Goal: Task Accomplishment & Management: Complete application form

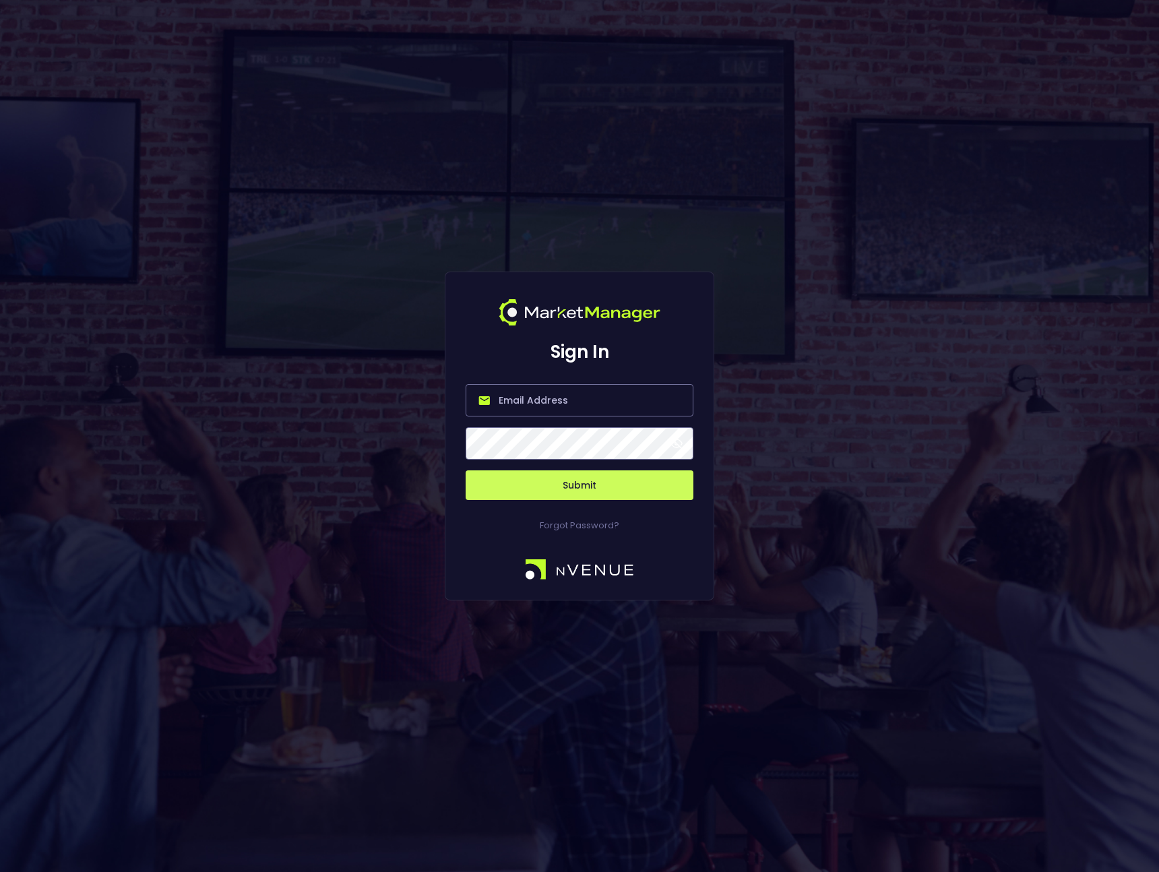
click at [527, 400] on input "email" at bounding box center [580, 400] width 228 height 32
type input "[PERSON_NAME][EMAIL_ADDRESS][DOMAIN_NAME]"
click at [514, 479] on button "Submit" at bounding box center [580, 485] width 228 height 30
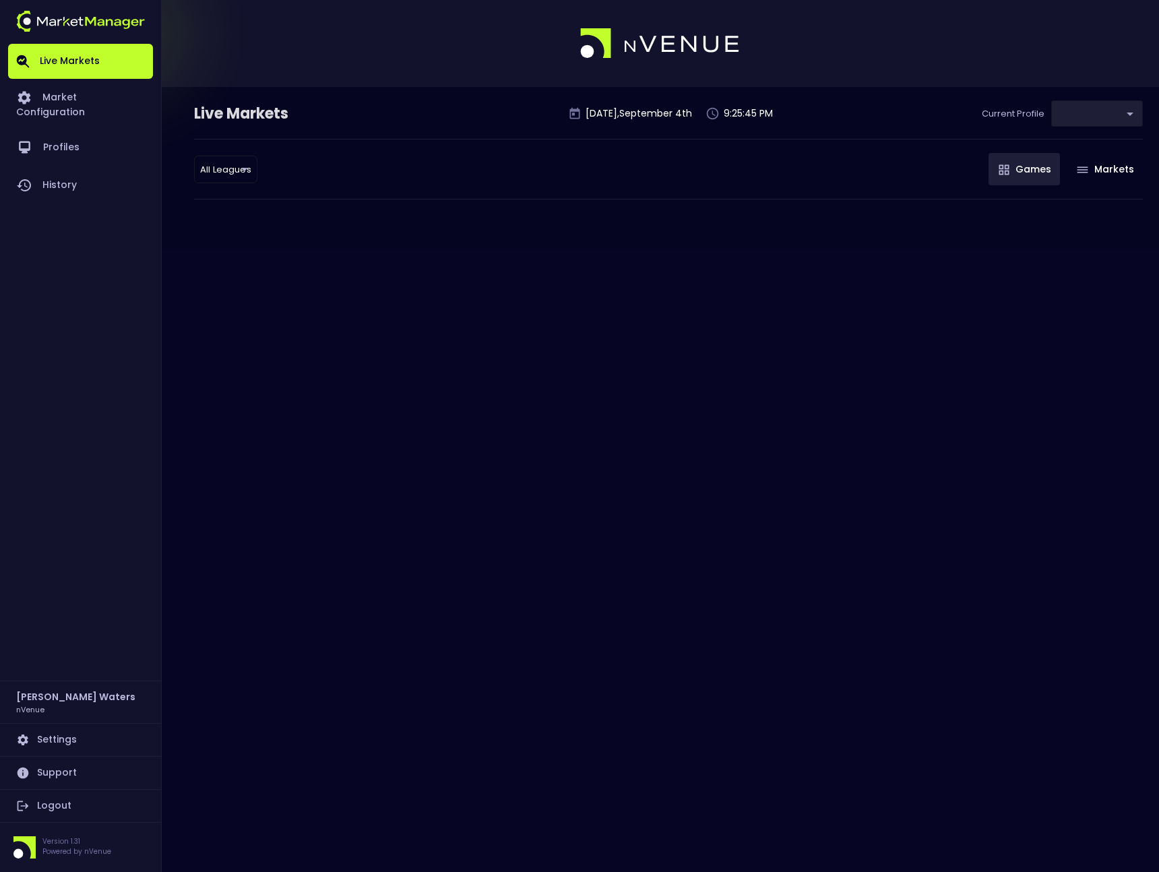
type input "0d810fa5-e353-4d9c-b11d-31f095cae871"
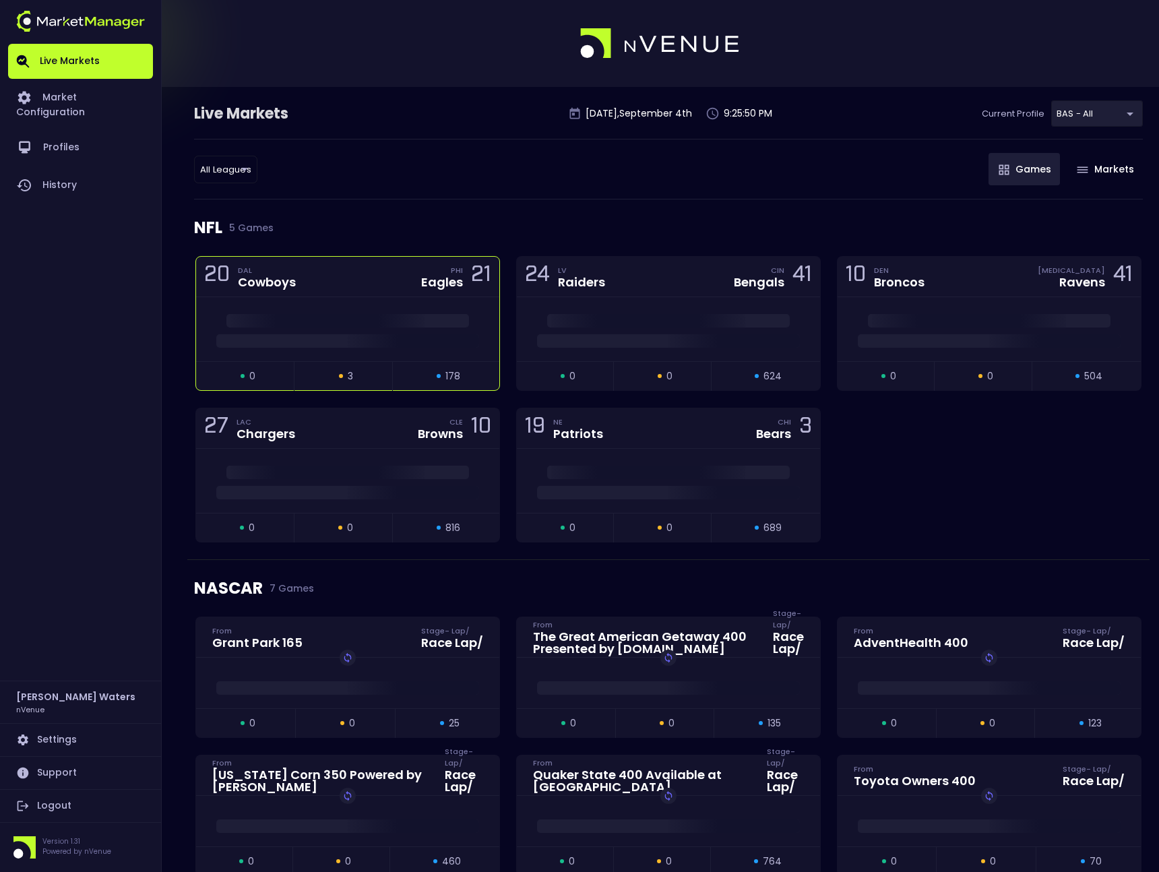
click at [361, 306] on div at bounding box center [347, 329] width 303 height 64
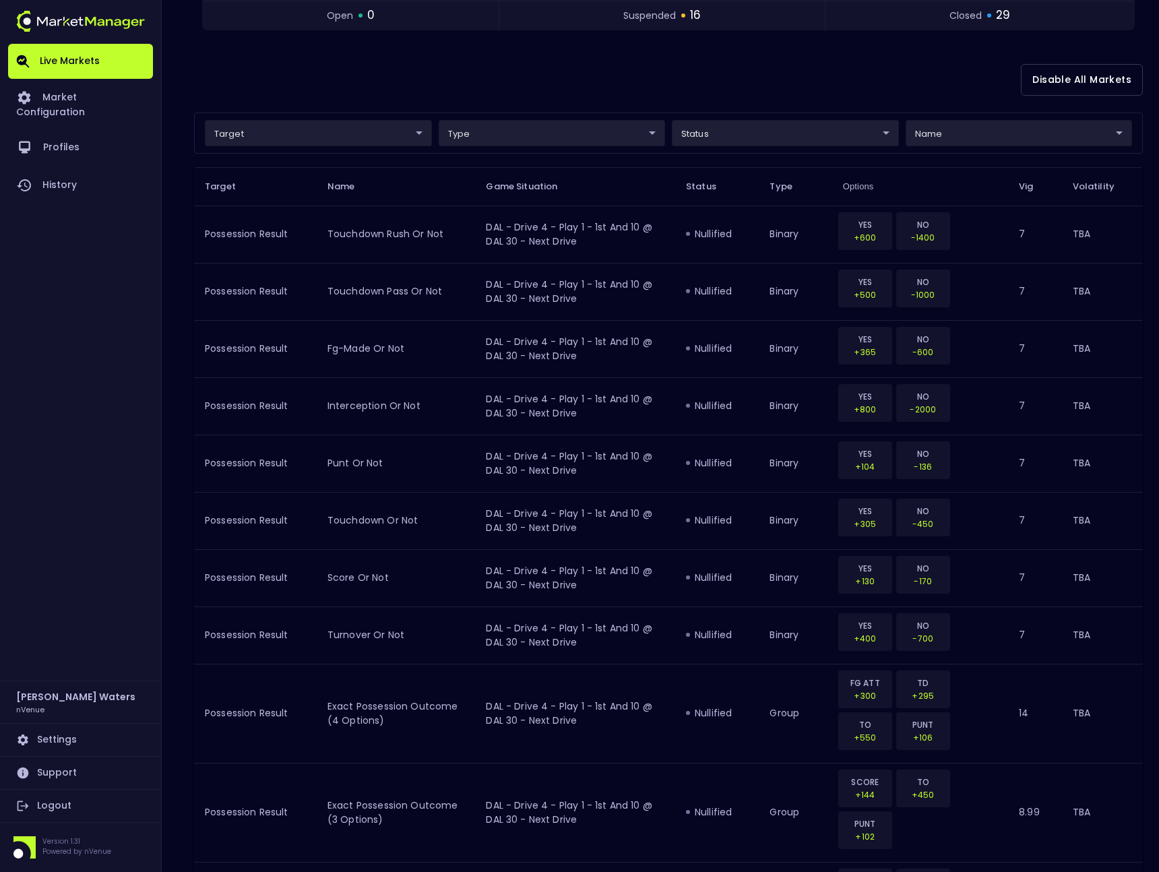
scroll to position [313, 0]
